Goal: Information Seeking & Learning: Learn about a topic

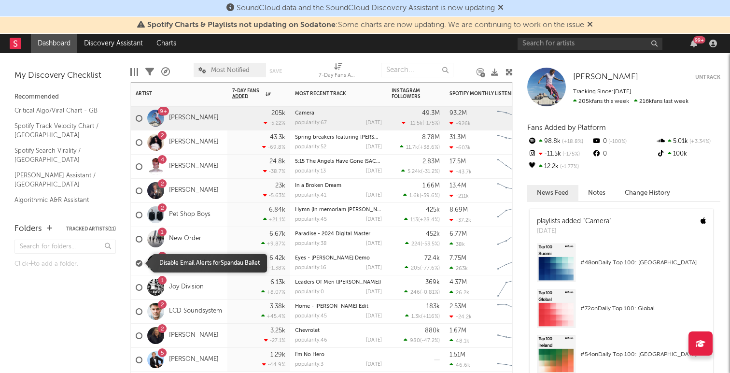
click at [141, 265] on div at bounding box center [139, 263] width 7 height 7
click at [136, 265] on input "checkbox" at bounding box center [136, 263] width 0 height 9
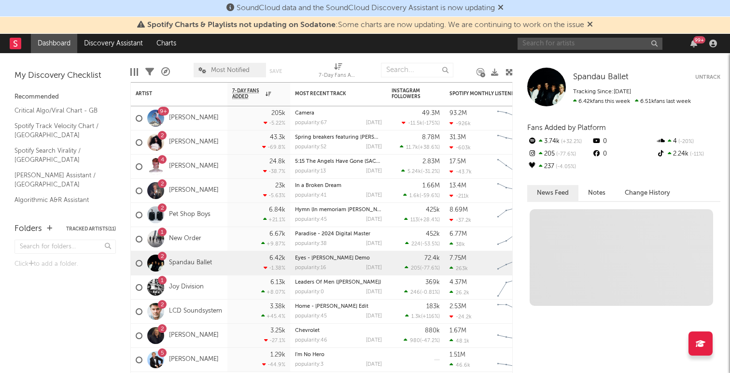
click at [576, 44] on input "text" at bounding box center [590, 44] width 145 height 12
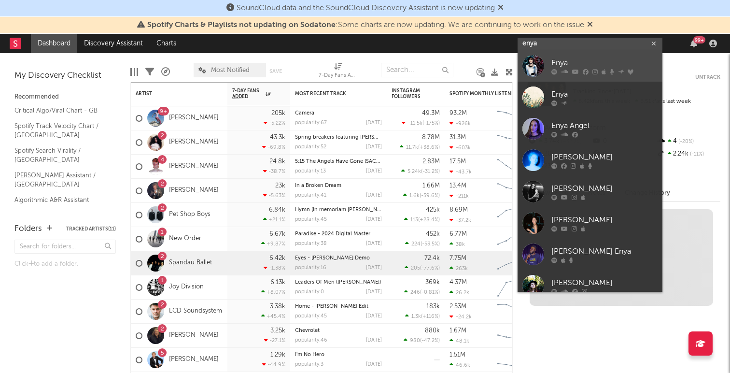
type input "enya"
click at [587, 60] on div "Enya" at bounding box center [604, 63] width 106 height 12
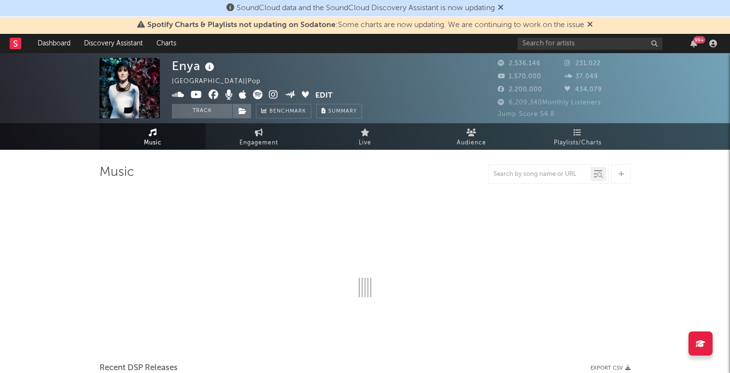
select select "6m"
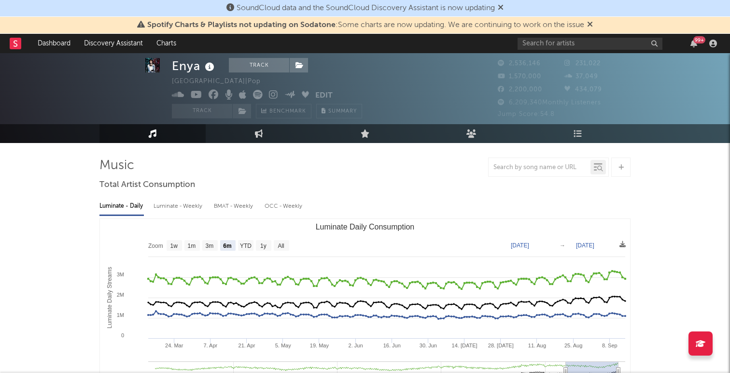
scroll to position [23, 0]
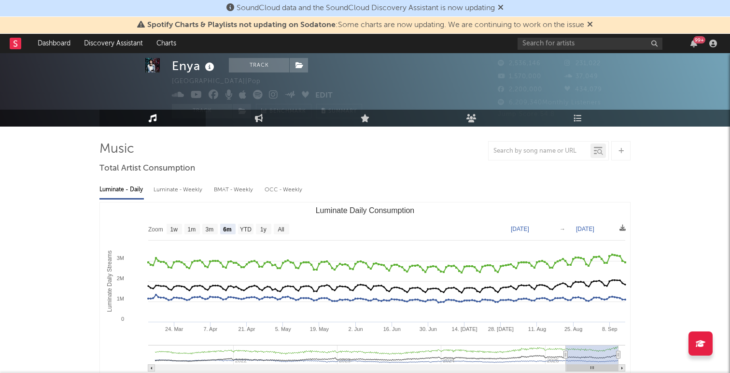
click at [593, 24] on icon at bounding box center [590, 24] width 6 height 8
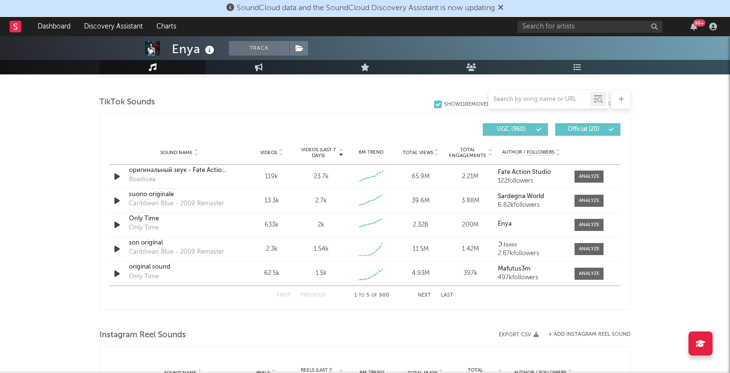
scroll to position [642, 0]
